Goal: Task Accomplishment & Management: Use online tool/utility

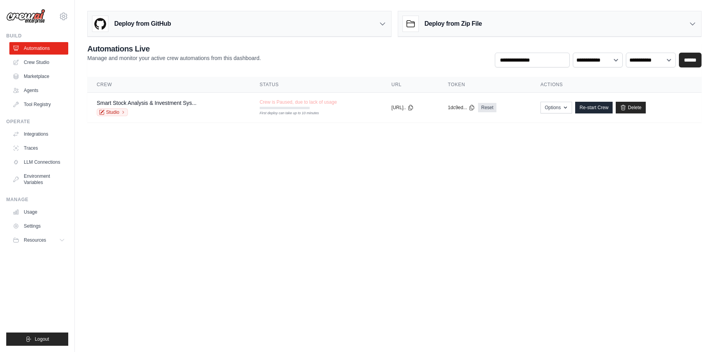
click at [193, 134] on main "Deploy from GitHub Deploy your project directly from GitHub. Select a repositor…" at bounding box center [394, 70] width 639 height 140
click at [175, 106] on link "Smart Stock Analysis & Investment Sys..." at bounding box center [147, 103] width 100 height 6
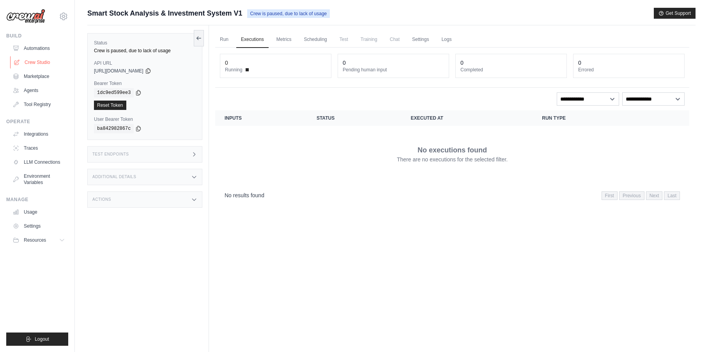
click at [36, 64] on link "Crew Studio" at bounding box center [39, 62] width 59 height 12
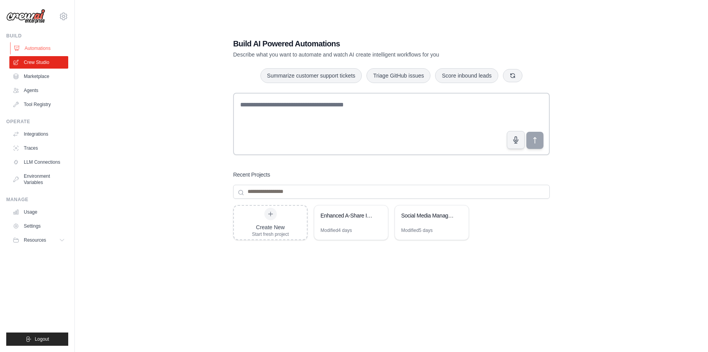
click at [29, 49] on link "Automations" at bounding box center [39, 48] width 59 height 12
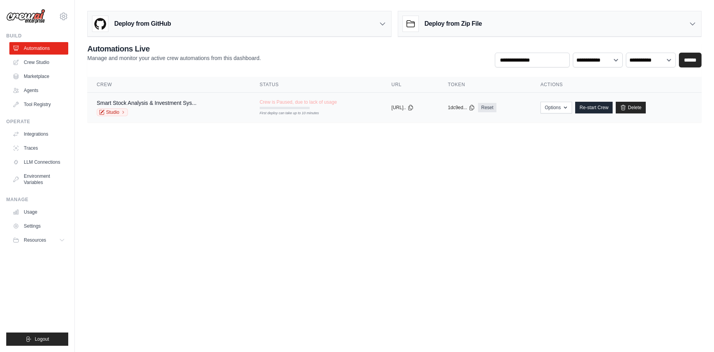
click at [211, 103] on div "Smart Stock Analysis & Investment Sys... Studio" at bounding box center [169, 107] width 144 height 17
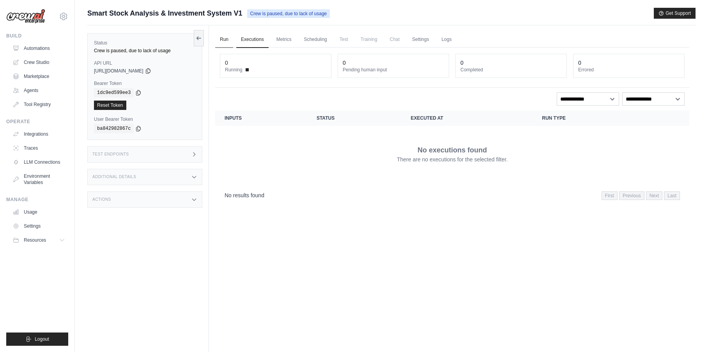
click at [229, 38] on link "Run" at bounding box center [224, 40] width 18 height 16
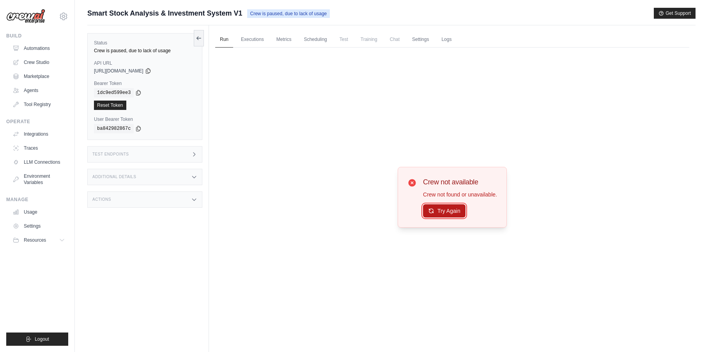
click at [436, 210] on button "Try Again" at bounding box center [444, 210] width 42 height 13
click at [321, 193] on div "Crew not available Crew not found or unavailable. Try Again" at bounding box center [452, 197] width 474 height 299
click at [39, 60] on link "Crew Studio" at bounding box center [39, 62] width 59 height 12
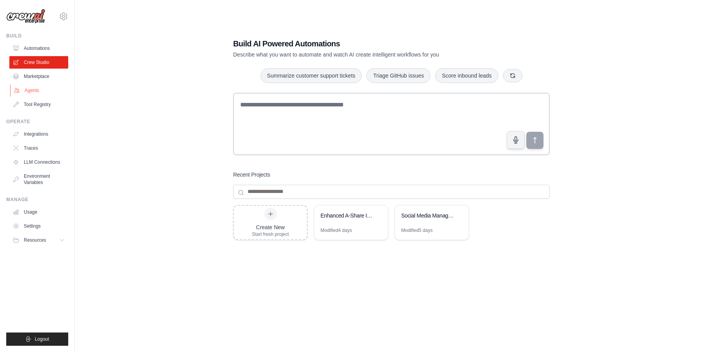
click at [34, 92] on link "Agents" at bounding box center [39, 90] width 59 height 12
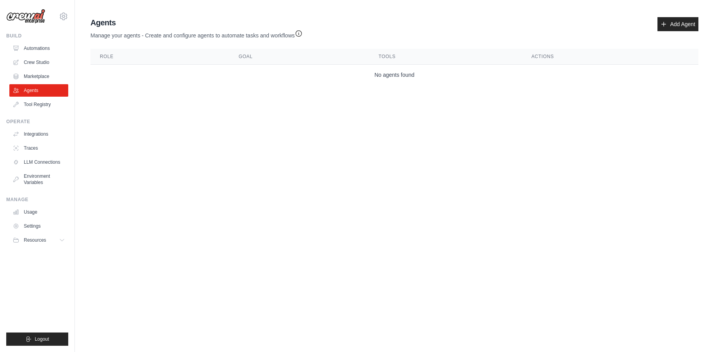
click at [375, 88] on main "Agent Usage Guide To use an agent in your CrewAI project, you can initialize it…" at bounding box center [394, 52] width 639 height 105
click at [41, 48] on link "Automations" at bounding box center [39, 48] width 59 height 12
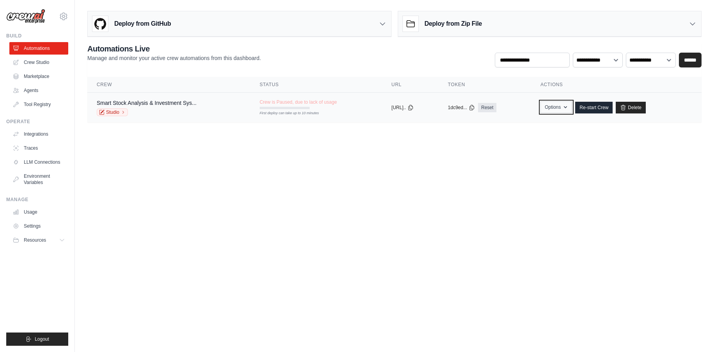
click at [559, 106] on button "Options" at bounding box center [556, 107] width 32 height 12
click at [430, 153] on body "liuzhiming0126@gmail.com Settings Build Automations Crew Studio" at bounding box center [357, 176] width 714 height 352
drag, startPoint x: 299, startPoint y: 148, endPoint x: 154, endPoint y: 135, distance: 146.4
click at [154, 135] on main "Deploy from GitHub Deploy your project directly from GitHub. Select a repositor…" at bounding box center [394, 70] width 639 height 140
click at [120, 112] on link "Studio" at bounding box center [112, 112] width 31 height 8
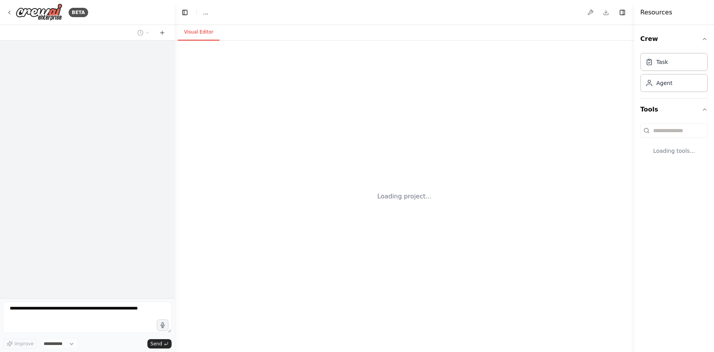
select select "****"
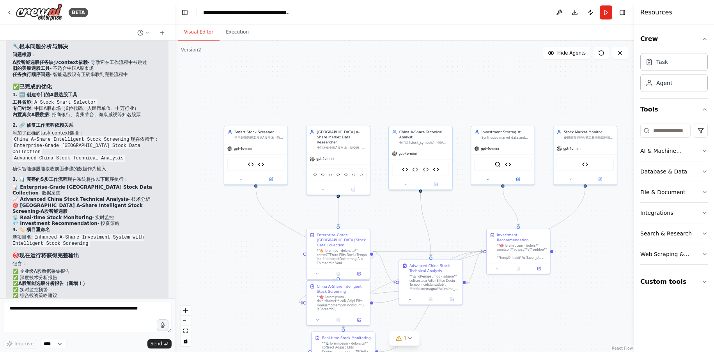
scroll to position [26520, 0]
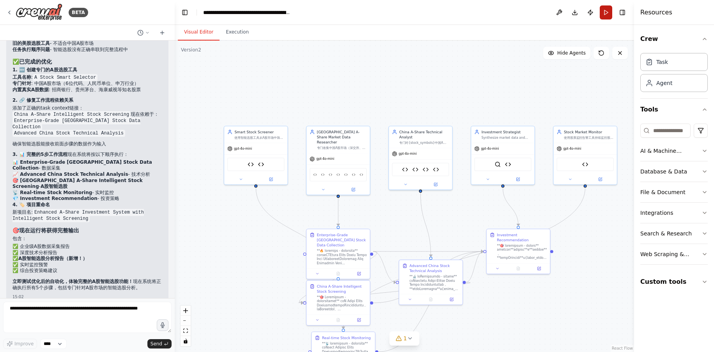
click at [610, 15] on button "Run" at bounding box center [605, 12] width 12 height 14
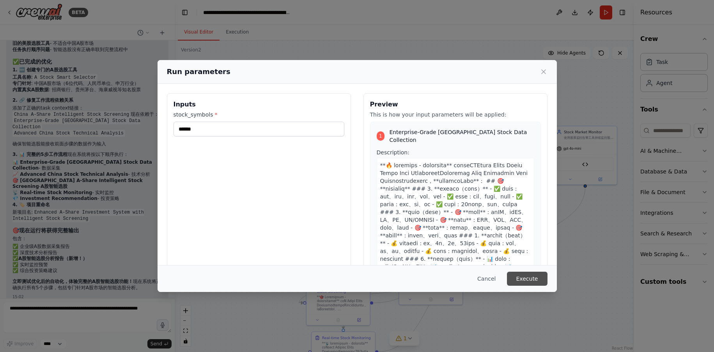
click at [522, 281] on button "Execute" at bounding box center [527, 279] width 41 height 14
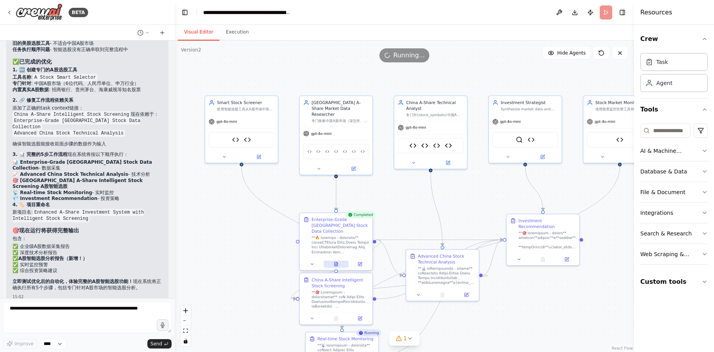
click at [334, 262] on icon at bounding box center [335, 264] width 3 height 4
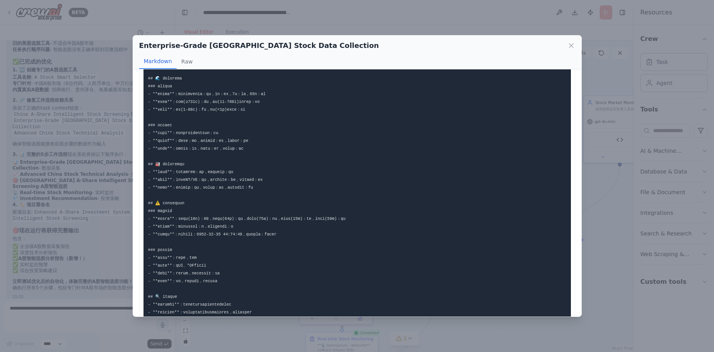
scroll to position [431, 0]
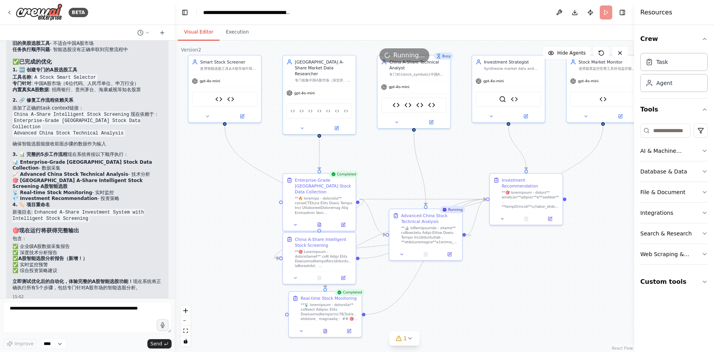
drag, startPoint x: 409, startPoint y: 206, endPoint x: 396, endPoint y: 168, distance: 40.6
click at [396, 168] on div ".deletable-edge-delete-btn { width: 20px; height: 20px; border: 0px solid #ffff…" at bounding box center [404, 196] width 459 height 311
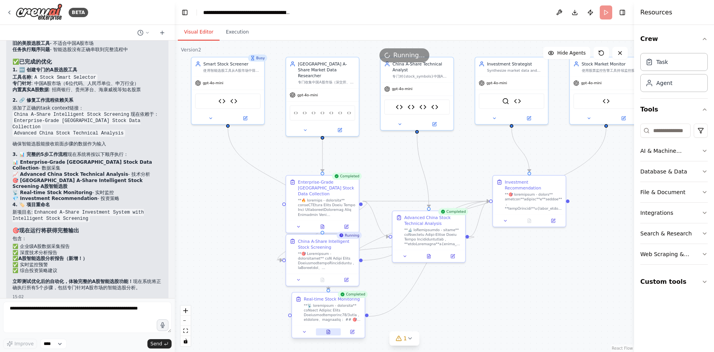
click at [330, 332] on icon at bounding box center [328, 331] width 5 height 5
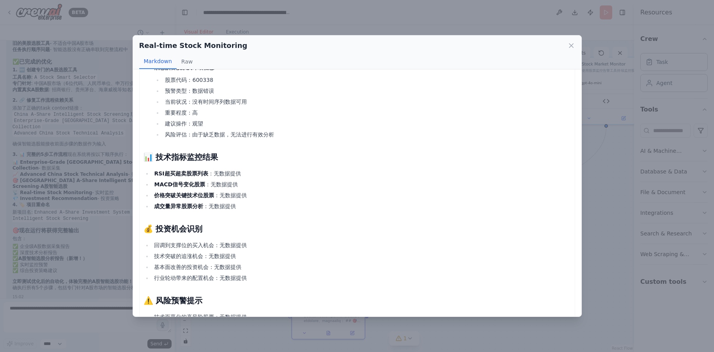
scroll to position [0, 0]
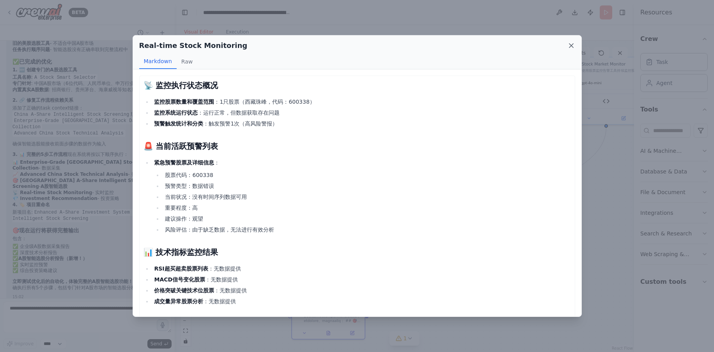
click at [567, 43] on icon at bounding box center [571, 46] width 8 height 8
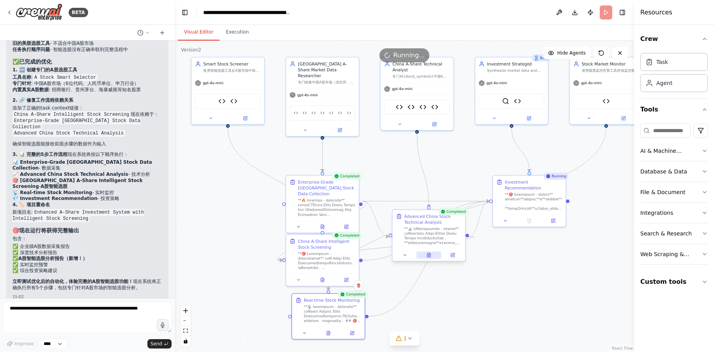
click at [428, 254] on icon at bounding box center [428, 255] width 3 height 4
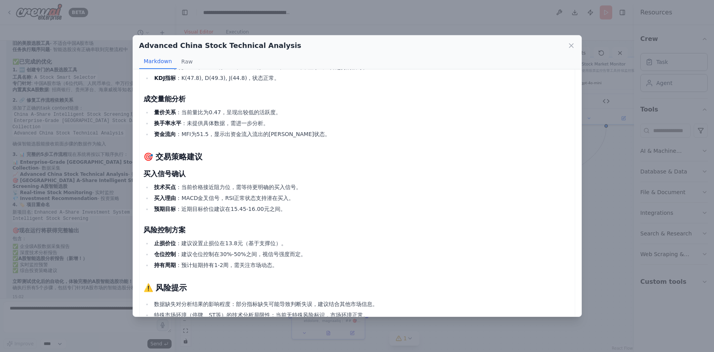
scroll to position [480, 0]
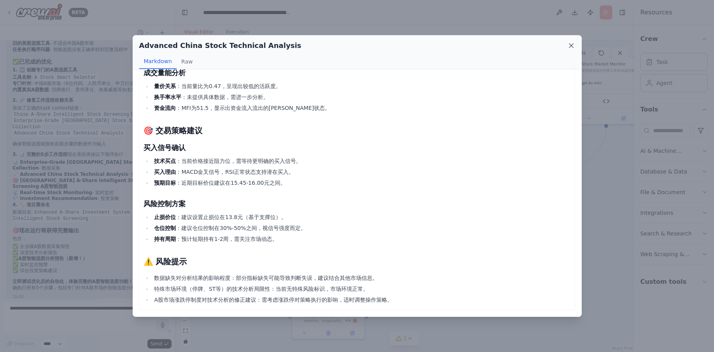
click at [568, 45] on icon at bounding box center [571, 46] width 8 height 8
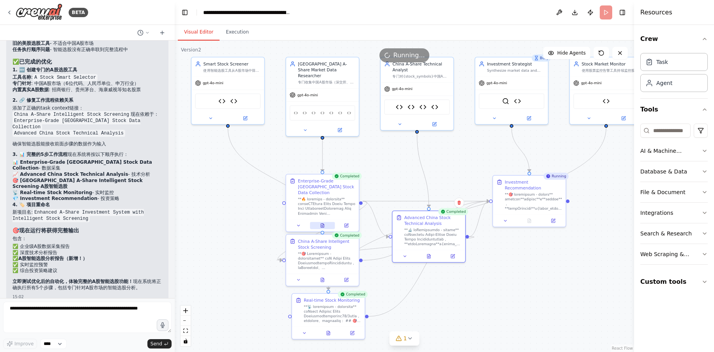
click at [324, 223] on icon at bounding box center [322, 225] width 3 height 4
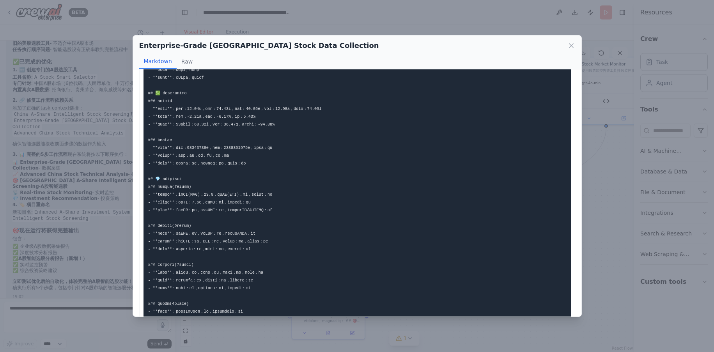
scroll to position [156, 0]
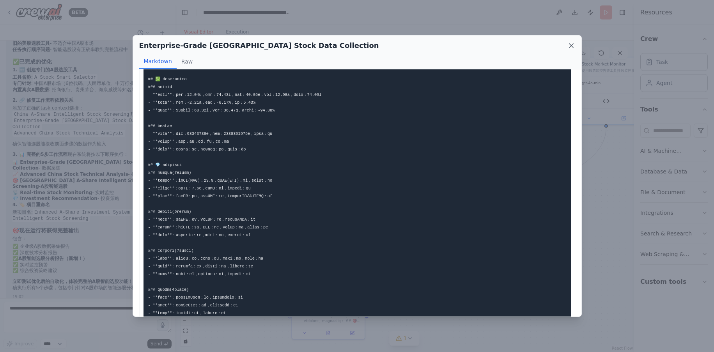
click at [568, 44] on icon at bounding box center [571, 46] width 8 height 8
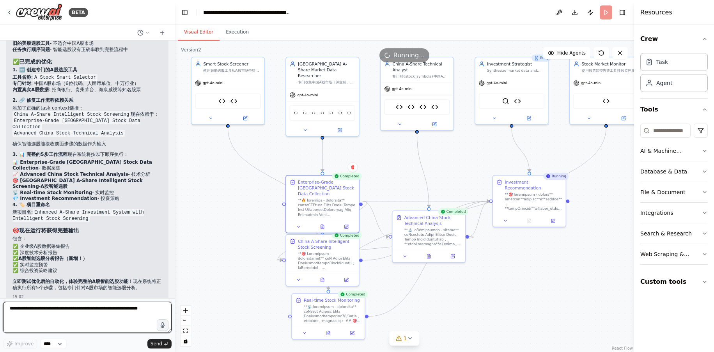
click at [65, 315] on textarea at bounding box center [87, 317] width 168 height 31
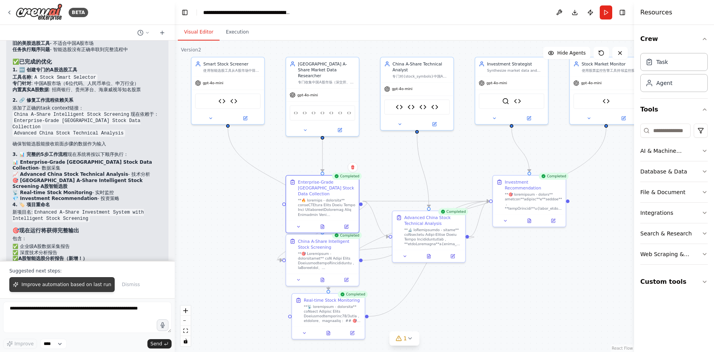
click at [98, 288] on span "Improve automation based on last run" at bounding box center [66, 284] width 90 height 6
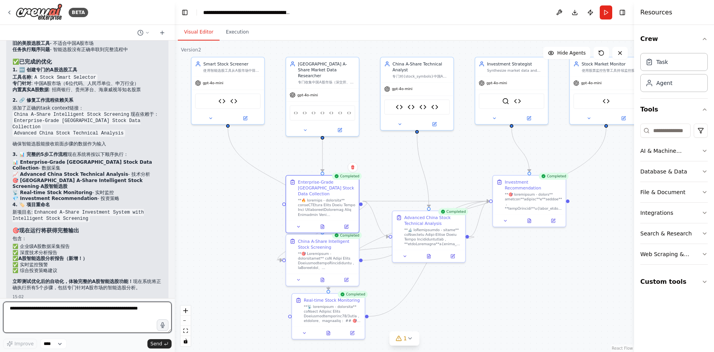
click at [65, 315] on textarea at bounding box center [87, 317] width 168 height 31
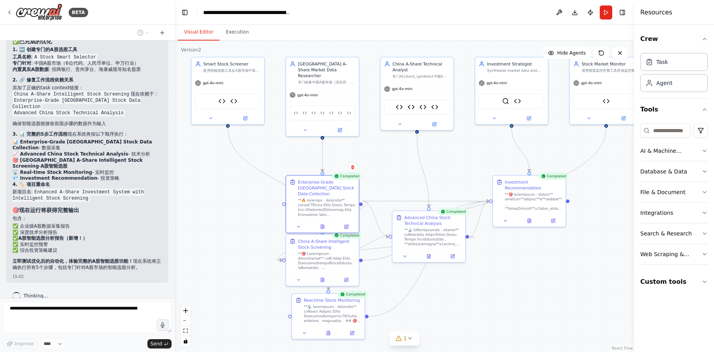
click at [35, 300] on form "Improve **** Send" at bounding box center [87, 325] width 175 height 54
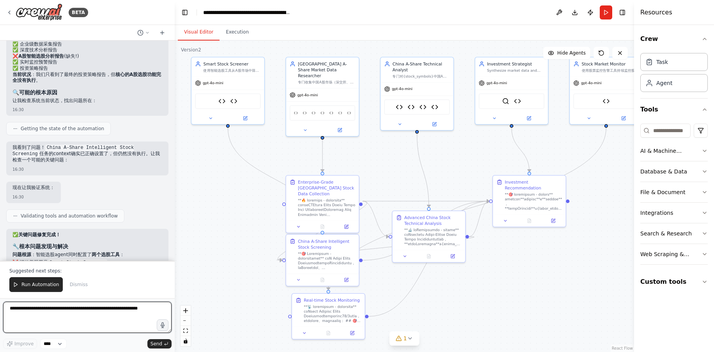
scroll to position [26819, 0]
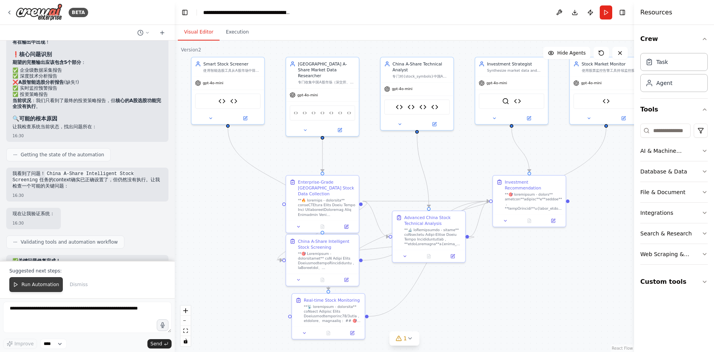
click at [32, 286] on span "Run Automation" at bounding box center [40, 284] width 38 height 6
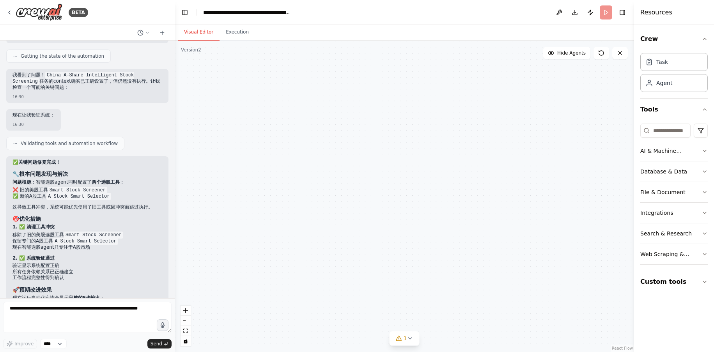
scroll to position [27053, 0]
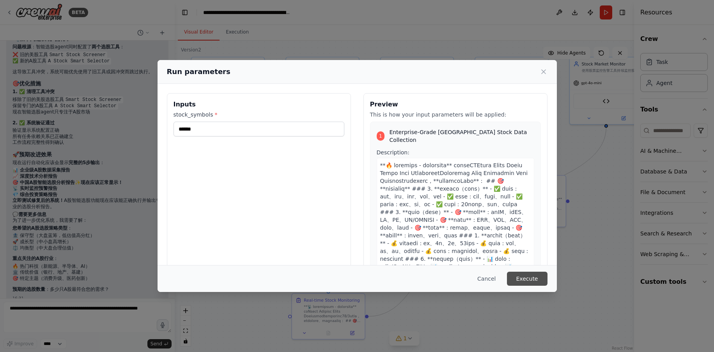
click at [525, 277] on button "Execute" at bounding box center [527, 279] width 41 height 14
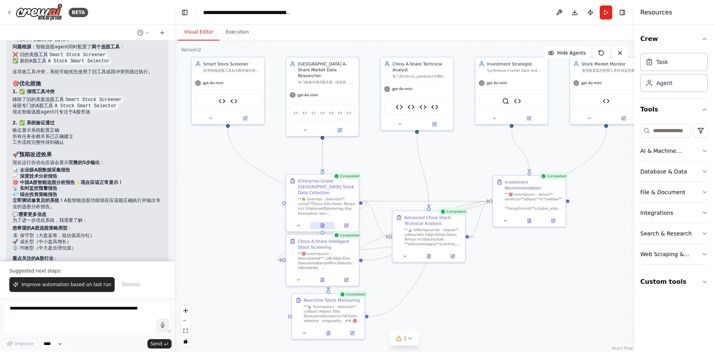
click at [323, 223] on icon at bounding box center [322, 225] width 5 height 5
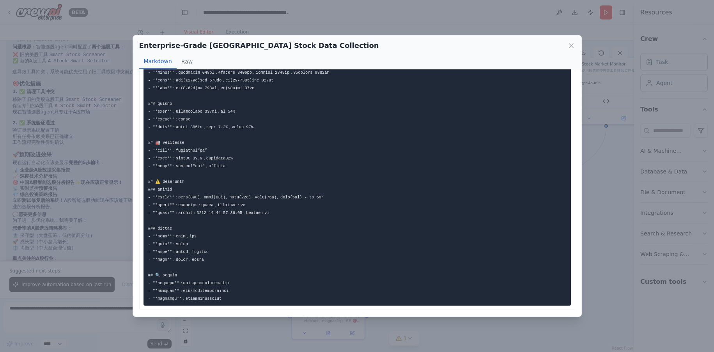
scroll to position [431, 0]
click at [594, 207] on div "Enterprise-Grade [GEOGRAPHIC_DATA] Stock Data Collection Markdown Raw ... Show …" at bounding box center [357, 176] width 714 height 352
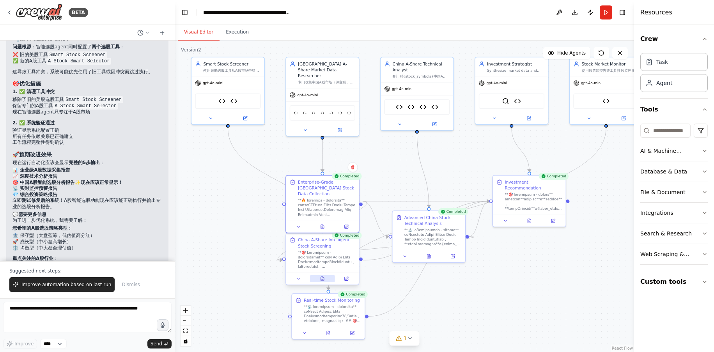
click at [323, 277] on icon at bounding box center [323, 277] width 1 height 1
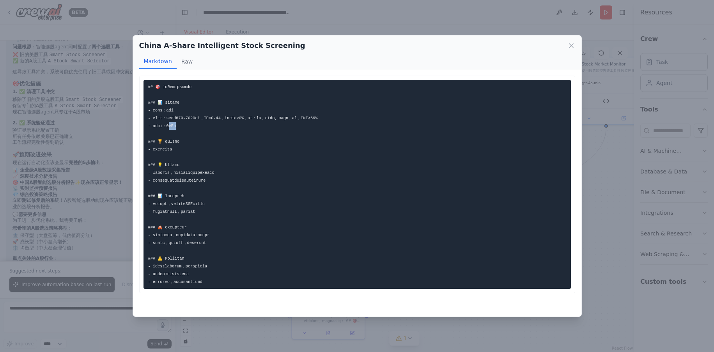
drag, startPoint x: 174, startPoint y: 126, endPoint x: 204, endPoint y: 127, distance: 29.6
click at [200, 127] on pre at bounding box center [356, 184] width 427 height 209
click at [216, 133] on pre at bounding box center [356, 184] width 427 height 209
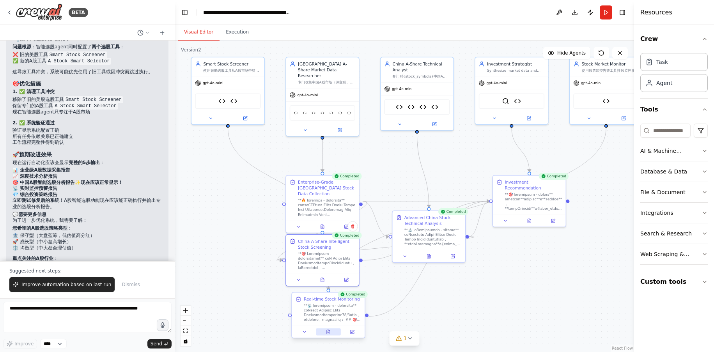
click at [331, 335] on button at bounding box center [328, 331] width 25 height 7
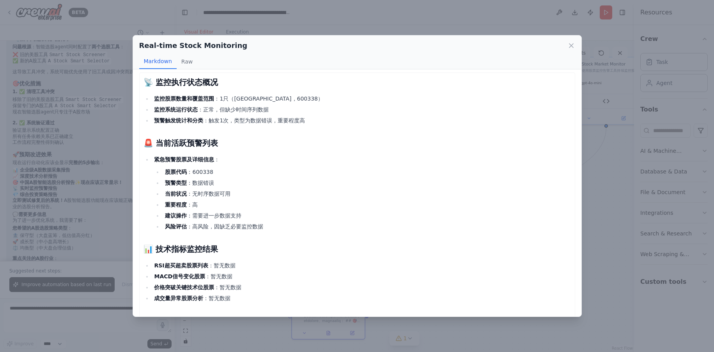
scroll to position [0, 0]
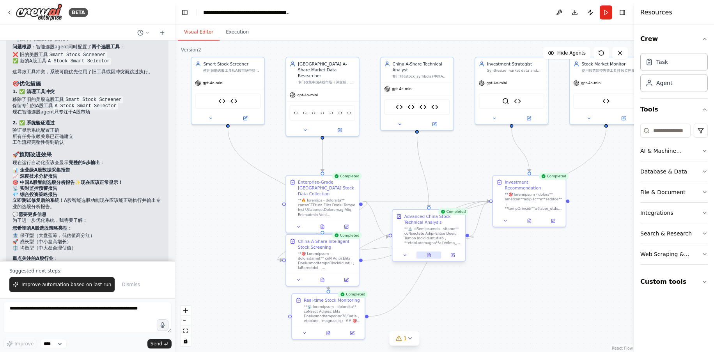
click at [431, 256] on icon at bounding box center [428, 255] width 5 height 5
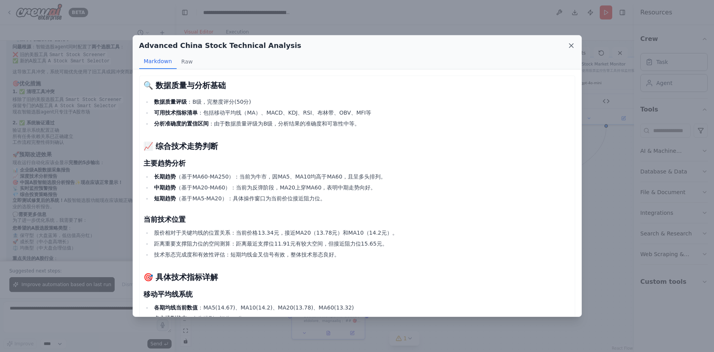
click at [567, 48] on icon at bounding box center [571, 46] width 8 height 8
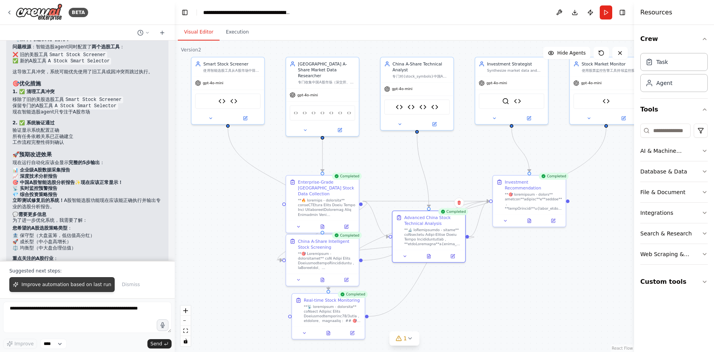
click at [41, 283] on span "Improve automation based on last run" at bounding box center [66, 284] width 90 height 6
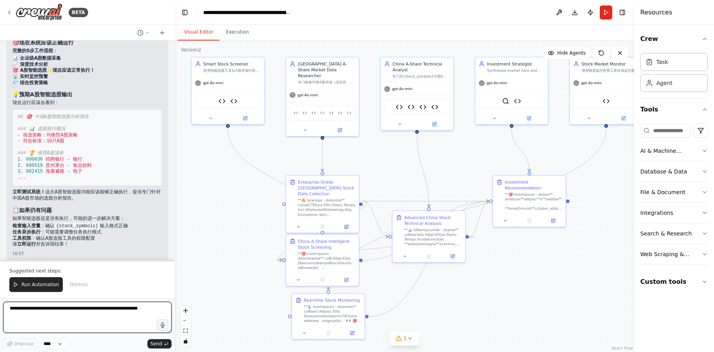
scroll to position [27650, 0]
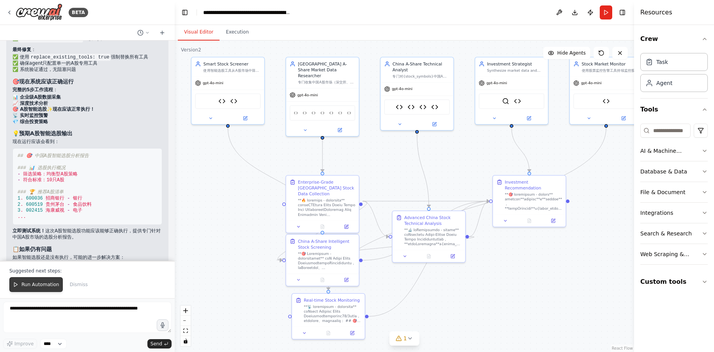
click at [37, 284] on span "Run Automation" at bounding box center [40, 284] width 38 height 6
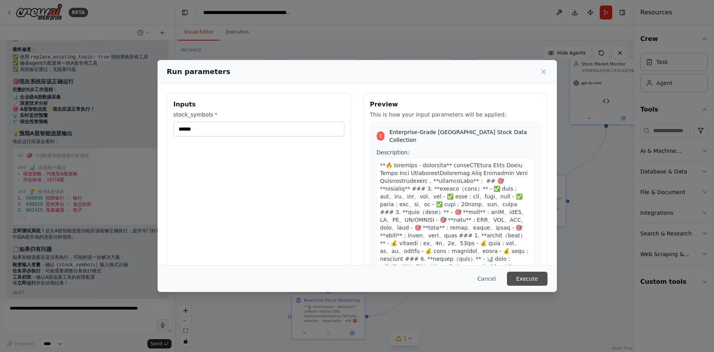
click at [523, 280] on button "Execute" at bounding box center [527, 279] width 41 height 14
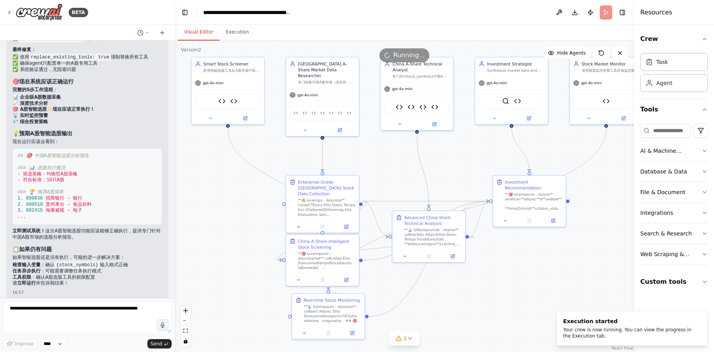
scroll to position [27651, 0]
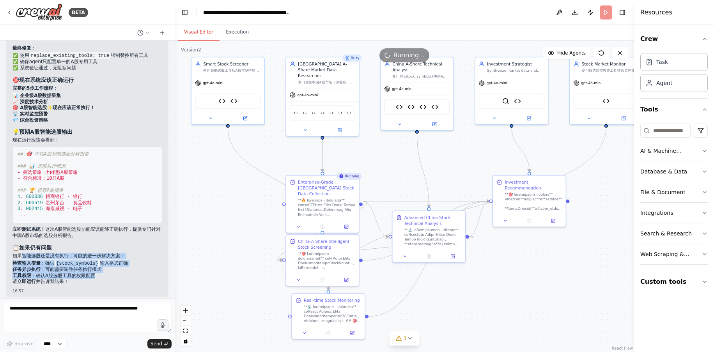
drag, startPoint x: 23, startPoint y: 251, endPoint x: 107, endPoint y: 269, distance: 85.5
click at [107, 269] on div "✅ 彻底修复完成！ 🔧 最终解决方案 我发现并解决了 根本问题 ： 问题确认 ：智能选股agent ( Smart Stock Screener ) 仍然同时…" at bounding box center [87, 136] width 150 height 300
click at [103, 273] on li "工具权限 ：确认A股选股工具的权限配置" at bounding box center [87, 276] width 150 height 6
drag, startPoint x: 44, startPoint y: 274, endPoint x: 88, endPoint y: 274, distance: 44.0
click at [88, 274] on div "✅ 彻底修复完成！ 🔧 最终解决方案 我发现并解决了 根本问题 ： 问题确认 ：智能选股agent ( Smart Stock Screener ) 仍然同时…" at bounding box center [87, 136] width 150 height 300
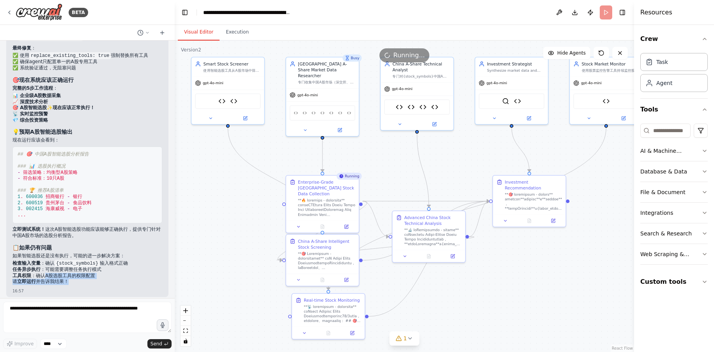
click at [88, 279] on p "请 立即运行 并告诉我结果！" at bounding box center [87, 282] width 150 height 6
click at [323, 223] on icon at bounding box center [322, 225] width 3 height 4
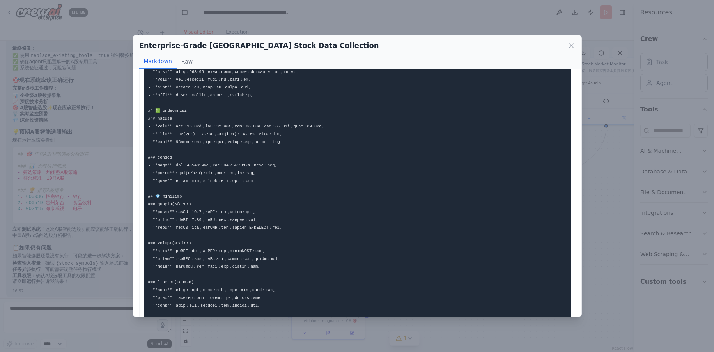
scroll to position [78, 0]
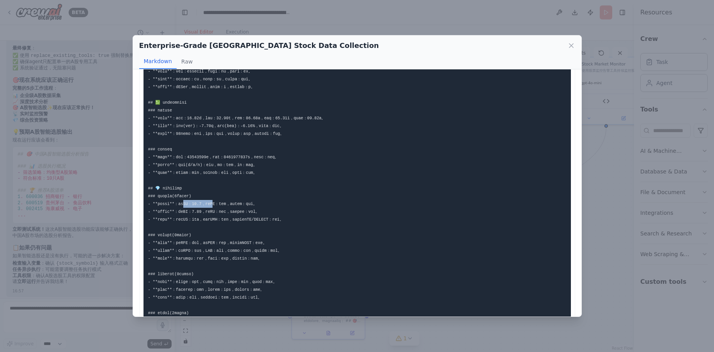
drag, startPoint x: 194, startPoint y: 206, endPoint x: 225, endPoint y: 206, distance: 31.6
click at [225, 206] on code at bounding box center [236, 301] width 177 height 589
click at [244, 209] on pre at bounding box center [356, 301] width 427 height 599
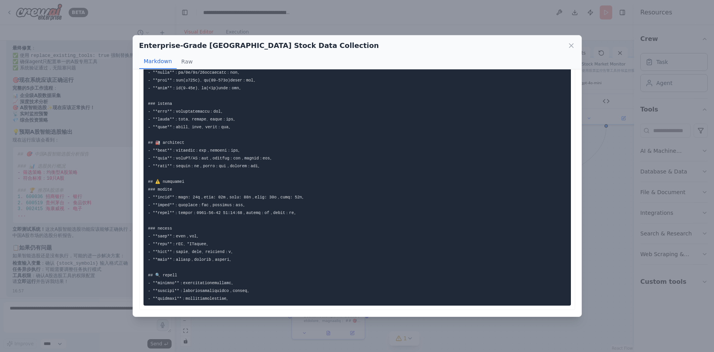
scroll to position [376, 0]
click at [568, 46] on icon at bounding box center [571, 46] width 8 height 8
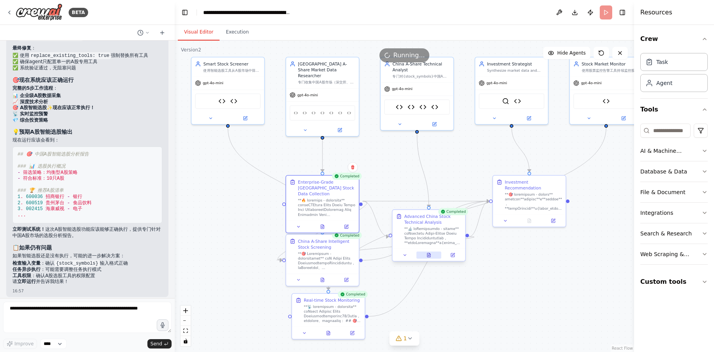
click at [431, 258] on button at bounding box center [428, 254] width 25 height 7
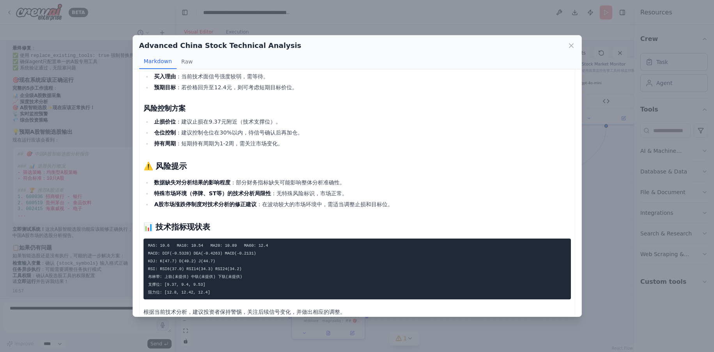
scroll to position [640, 0]
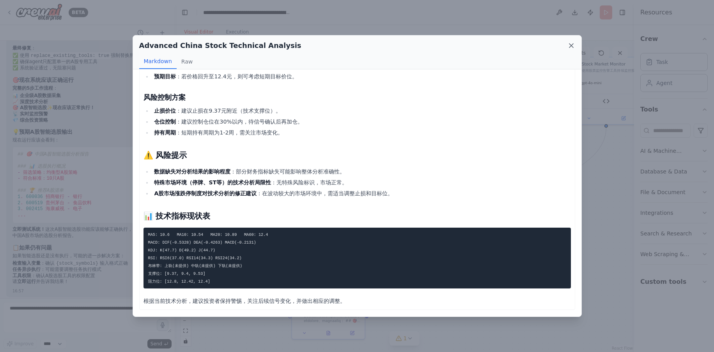
click at [574, 45] on icon at bounding box center [571, 46] width 8 height 8
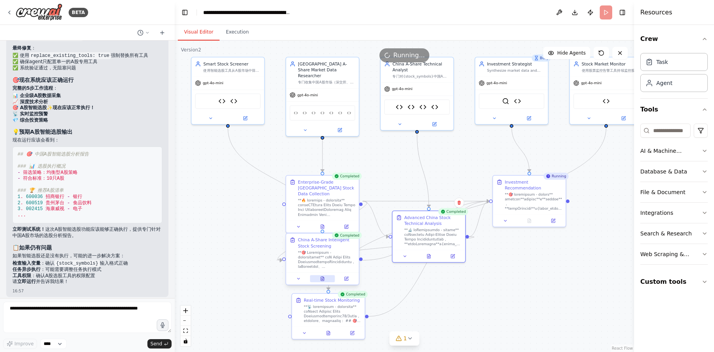
click at [323, 276] on icon at bounding box center [322, 278] width 5 height 5
click at [27, 313] on textarea at bounding box center [87, 317] width 168 height 31
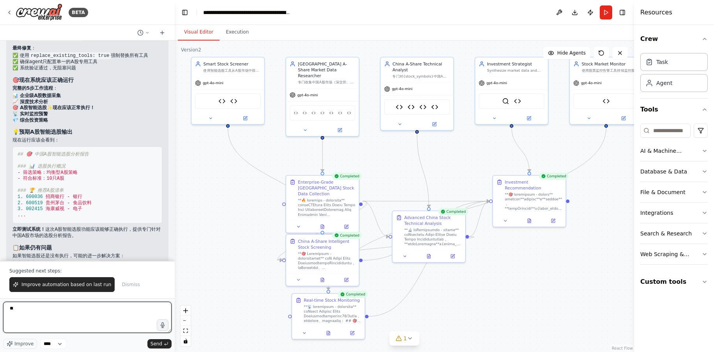
scroll to position [27688, 0]
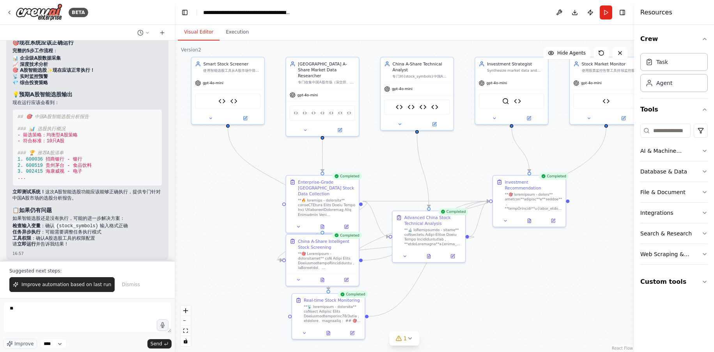
click at [46, 174] on pre "## 🎯 中国A股智能选股分析报告 ### 📊 选股执行概况 - 筛选策略：均衡型A股策略 - 符合标准：10只A股 ### 🏆 推荐A股清单 1 . 600…" at bounding box center [87, 147] width 150 height 77
drag, startPoint x: 52, startPoint y: 188, endPoint x: 119, endPoint y: 194, distance: 67.4
click at [119, 194] on p "立即测试系统！ 这次A股智能选股功能应该能够正确执行，提供专门针对中国A股市场的选股分析报告。" at bounding box center [87, 195] width 150 height 12
click at [60, 283] on span "Improve automation based on last run" at bounding box center [66, 284] width 90 height 6
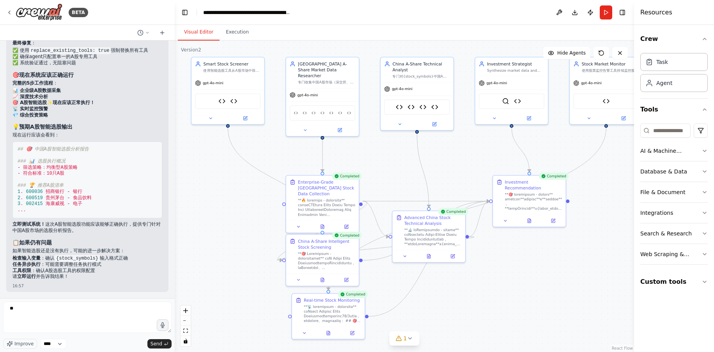
scroll to position [27651, 0]
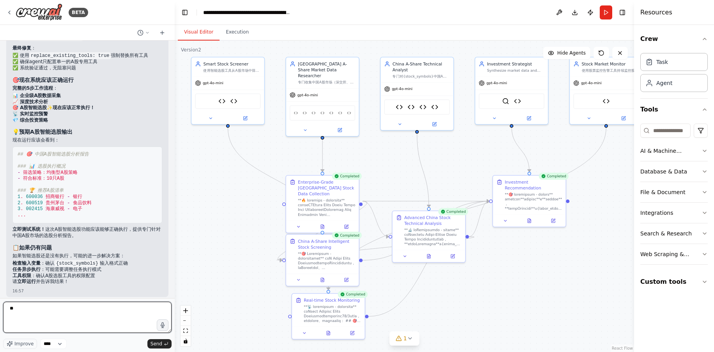
click at [39, 311] on textarea "**" at bounding box center [87, 317] width 168 height 31
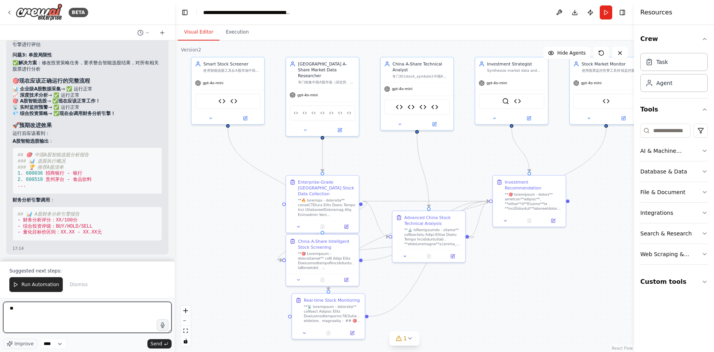
scroll to position [28348, 0]
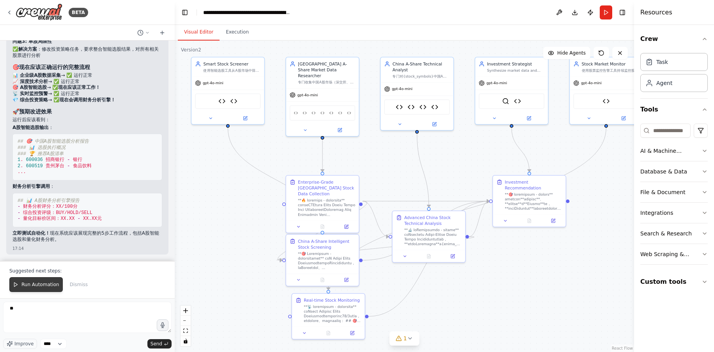
click at [27, 286] on span "Run Automation" at bounding box center [40, 284] width 38 height 6
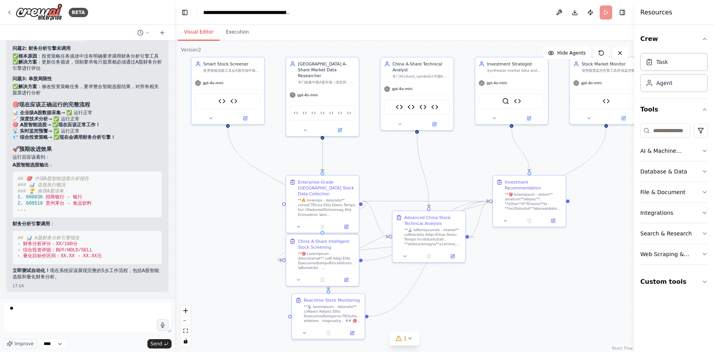
scroll to position [28310, 0]
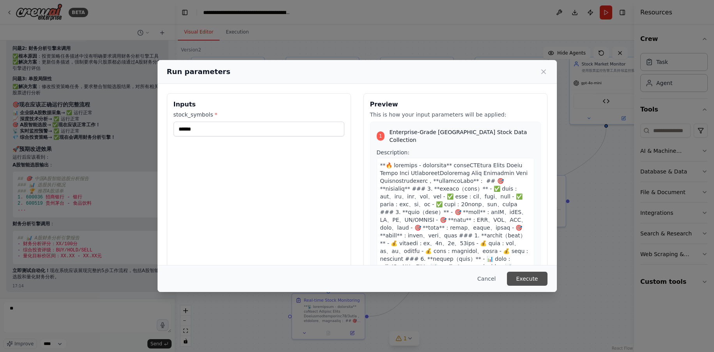
click at [526, 276] on button "Execute" at bounding box center [527, 279] width 41 height 14
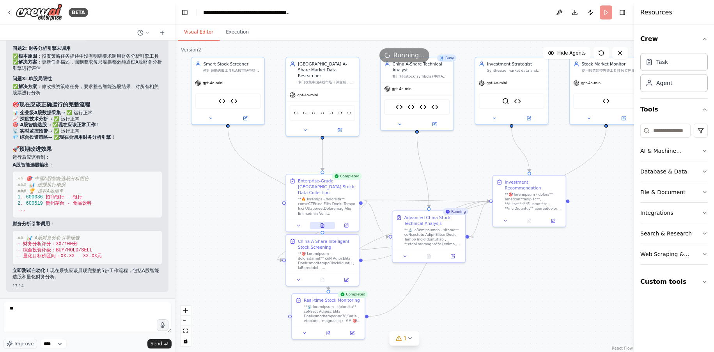
click at [326, 222] on button at bounding box center [322, 225] width 25 height 7
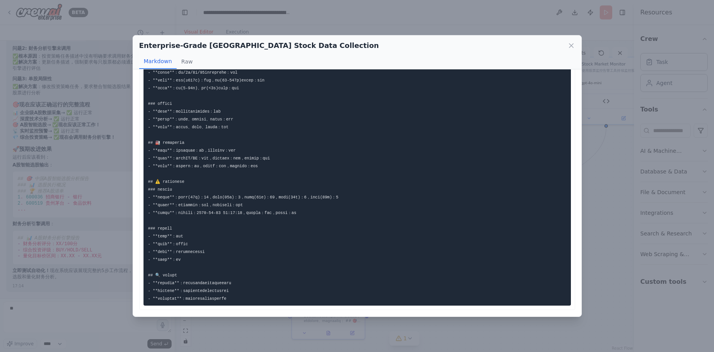
scroll to position [376, 0]
click at [569, 48] on icon at bounding box center [571, 46] width 4 height 4
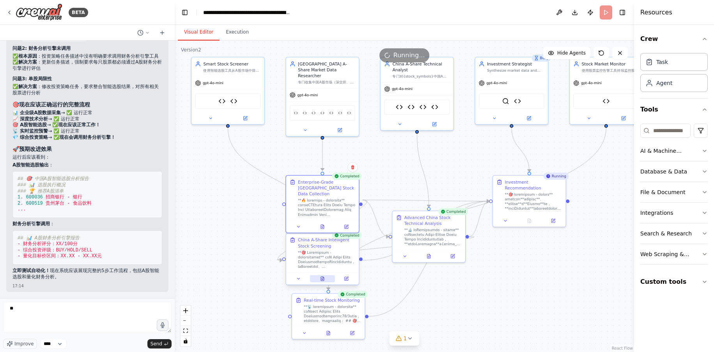
click at [321, 278] on icon at bounding box center [322, 279] width 3 height 4
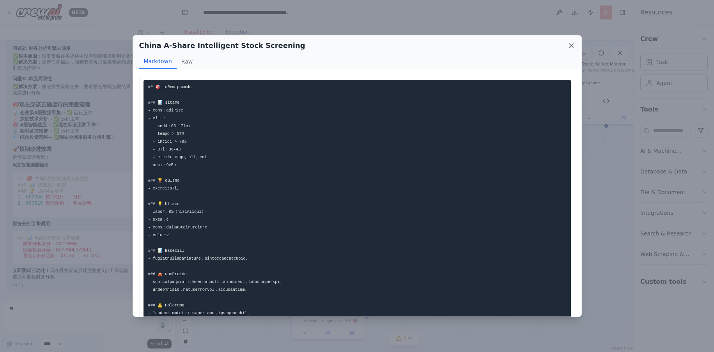
click at [570, 48] on icon at bounding box center [571, 46] width 8 height 8
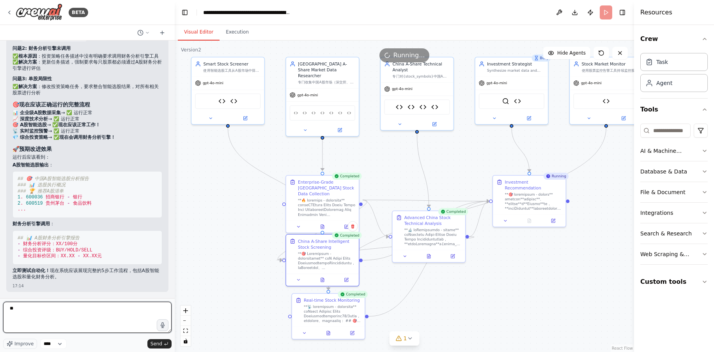
click at [30, 310] on textarea "**" at bounding box center [87, 317] width 168 height 31
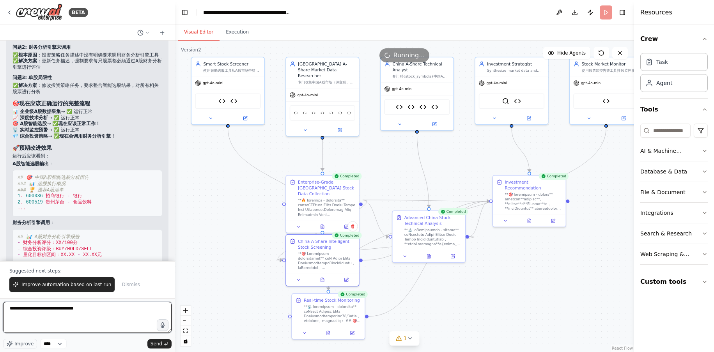
scroll to position [28348, 0]
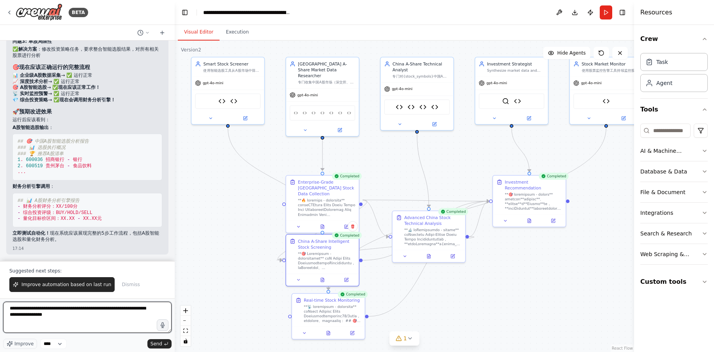
type textarea "**********"
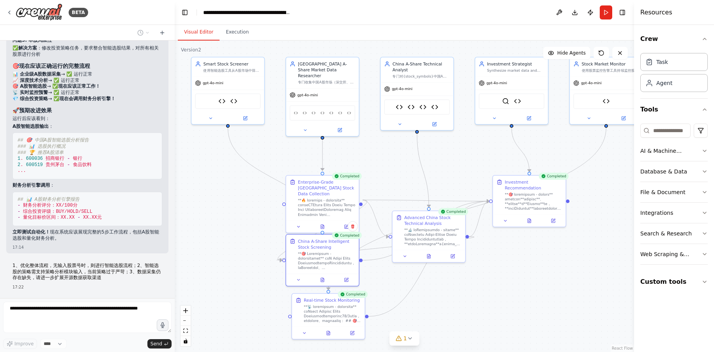
scroll to position [28370, 0]
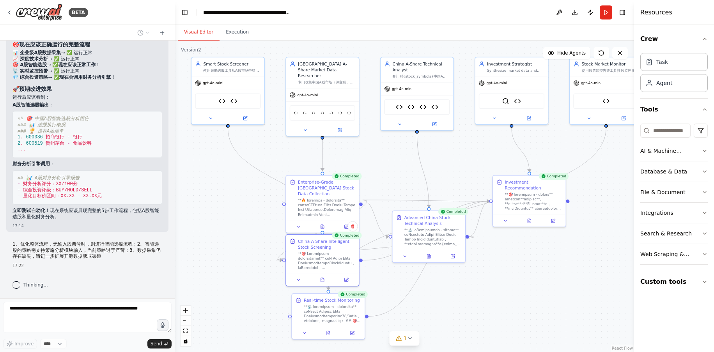
drag, startPoint x: 635, startPoint y: 121, endPoint x: 679, endPoint y: 132, distance: 44.6
click at [682, 132] on div "Resources Crew Task Agent Tools AI & Machine Learning Database & Data File & Do…" at bounding box center [674, 176] width 80 height 352
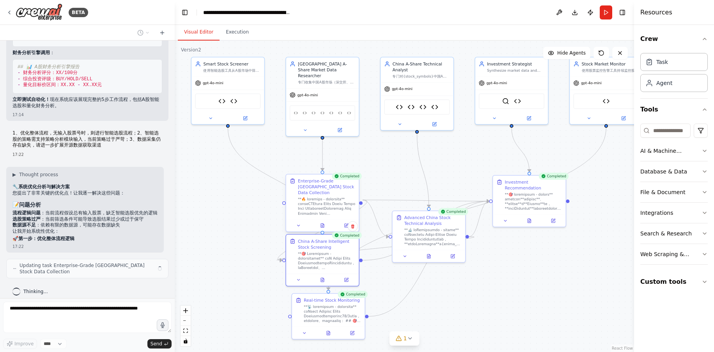
scroll to position [28494, 0]
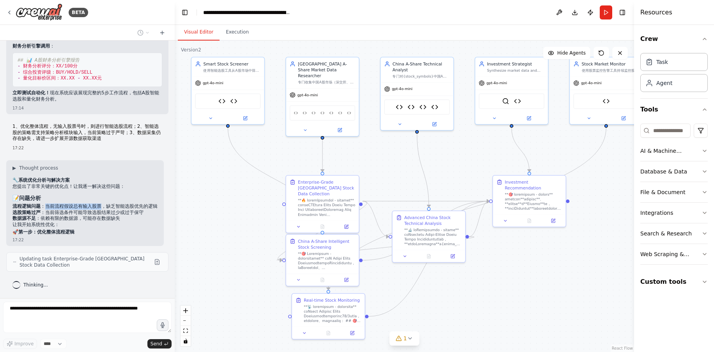
drag, startPoint x: 43, startPoint y: 202, endPoint x: 102, endPoint y: 201, distance: 58.5
click at [102, 203] on li "流程逻辑问题 ：当前流程假设总有输入股票，缺乏智能选股优先的逻辑" at bounding box center [84, 206] width 145 height 6
click at [110, 205] on li "流程逻辑问题 ：当前流程假设总有输入股票，缺乏智能选股优先的逻辑" at bounding box center [84, 206] width 145 height 6
drag, startPoint x: 106, startPoint y: 201, endPoint x: 113, endPoint y: 206, distance: 8.4
click at [113, 206] on li "流程逻辑问题 ：当前流程假设总有输入股票，缺乏智能选股优先的逻辑" at bounding box center [84, 206] width 145 height 6
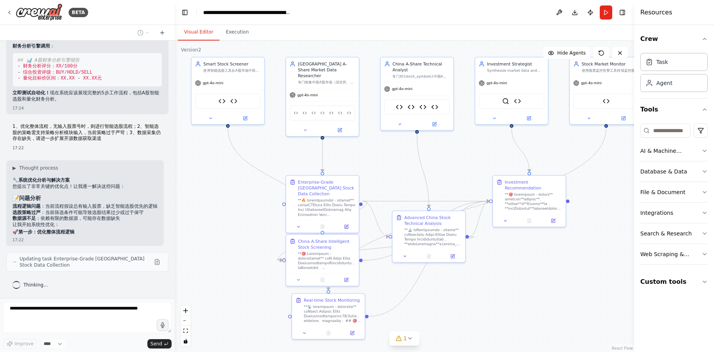
click at [65, 214] on li "选股策略过严 ：当前筛选条件可能导致选股结果过少或过于保守" at bounding box center [84, 213] width 145 height 6
drag, startPoint x: 46, startPoint y: 214, endPoint x: 137, endPoint y: 214, distance: 91.2
click at [137, 214] on li "选股策略过严 ：当前筛选条件可能导致选股结果过少或过于保守" at bounding box center [84, 213] width 145 height 6
click at [72, 221] on li "数据源不足 ：依赖有限的数据源，可能存在数据缺失" at bounding box center [84, 219] width 145 height 6
drag, startPoint x: 42, startPoint y: 220, endPoint x: 117, endPoint y: 219, distance: 75.2
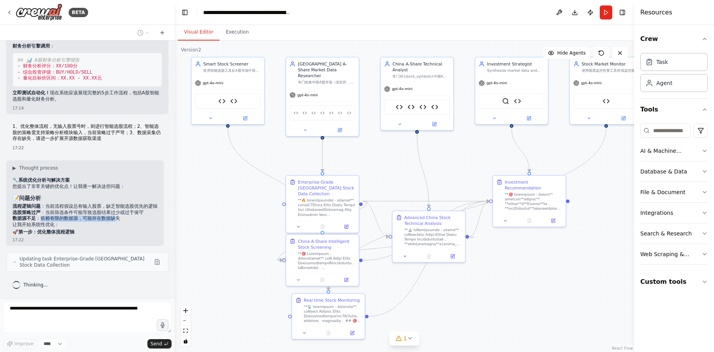
click at [117, 219] on li "数据源不足 ：依赖有限的数据源，可能存在数据缺失" at bounding box center [84, 219] width 145 height 6
click at [81, 223] on p "让我开始系统性优化：" at bounding box center [84, 225] width 145 height 6
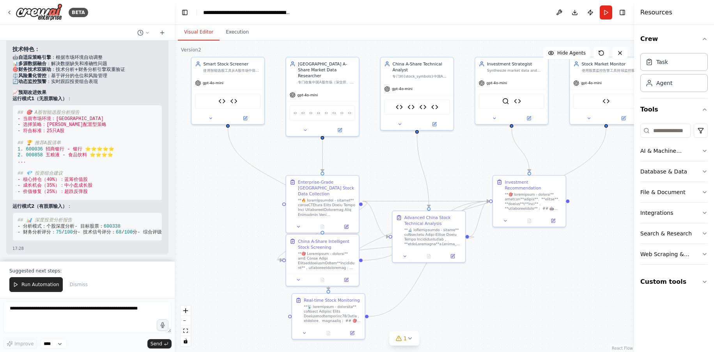
scroll to position [33192, 0]
